Goal: Find specific page/section: Find specific page/section

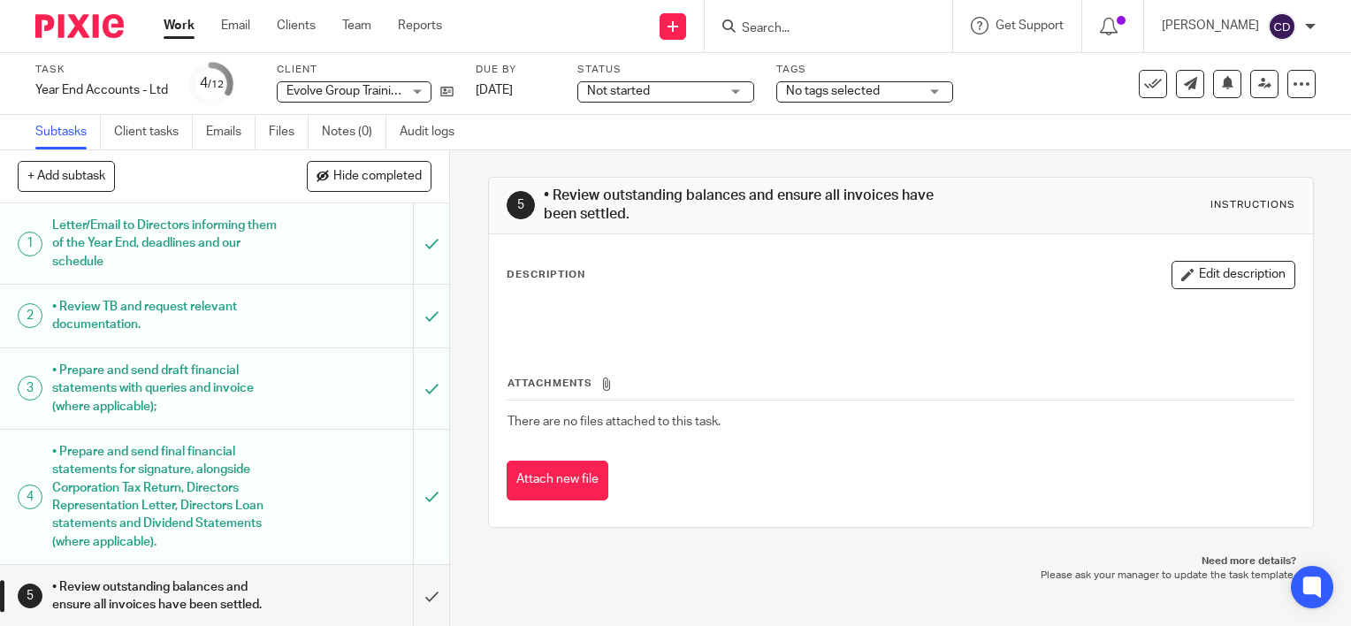
click at [820, 34] on input "Search" at bounding box center [819, 29] width 159 height 16
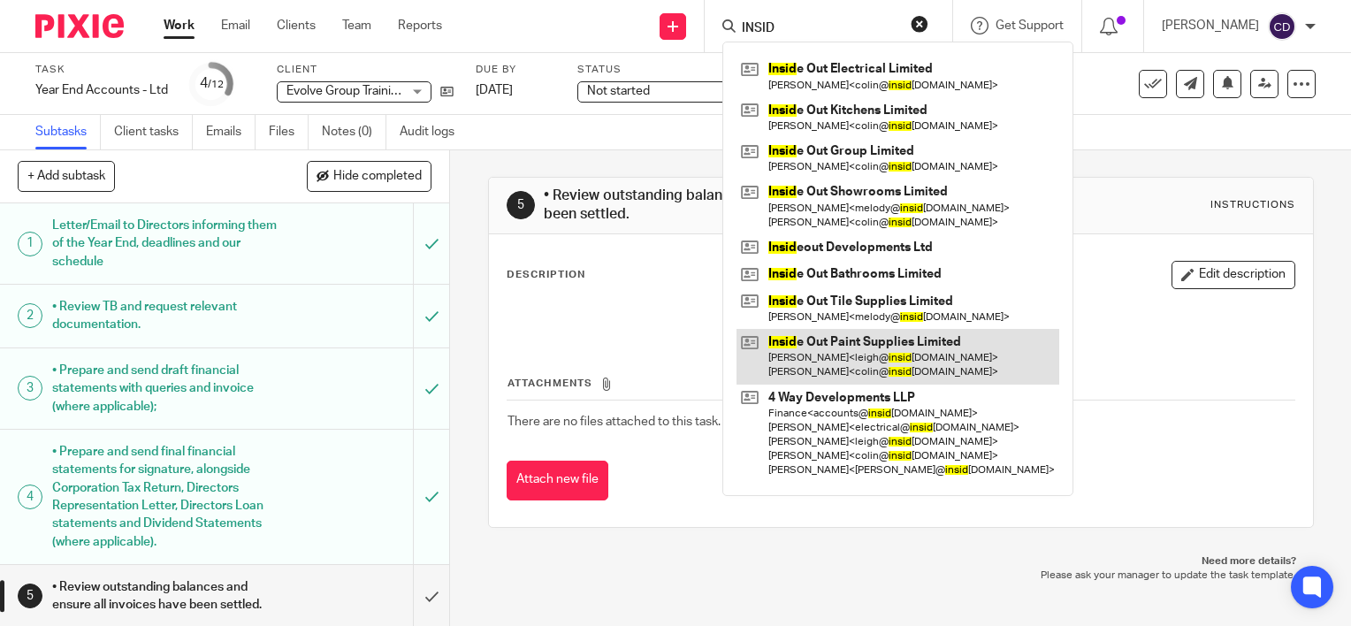
type input "INSID"
click at [845, 339] on link at bounding box center [897, 356] width 323 height 55
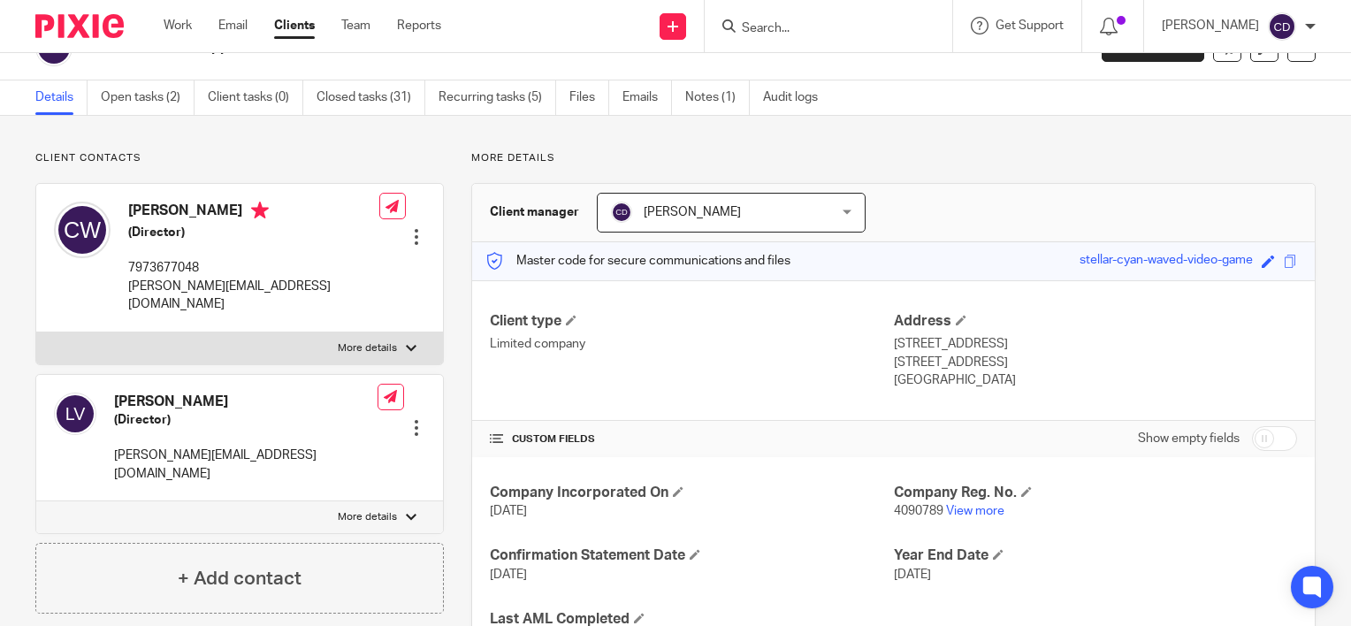
scroll to position [33, 0]
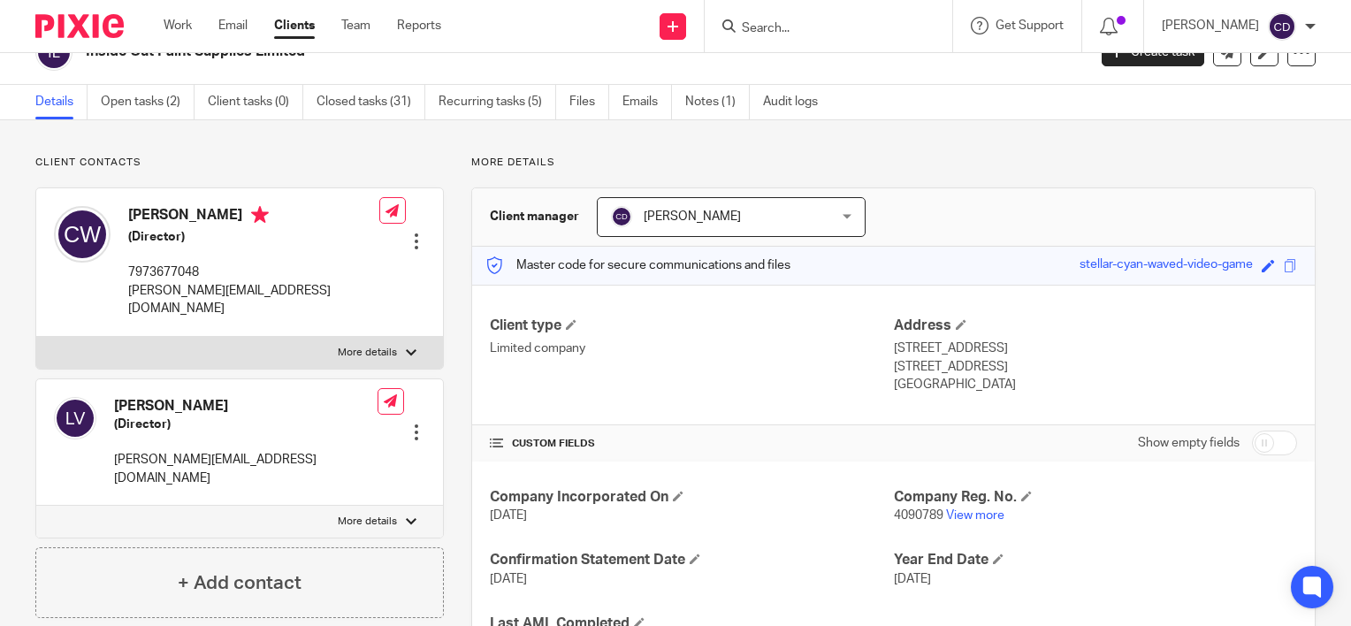
click at [1003, 313] on div "Client type Limited company Address [STREET_ADDRESS] [STREET_ADDRESS] [GEOGRAPH…" at bounding box center [893, 355] width 842 height 141
